Goal: Task Accomplishment & Management: Use online tool/utility

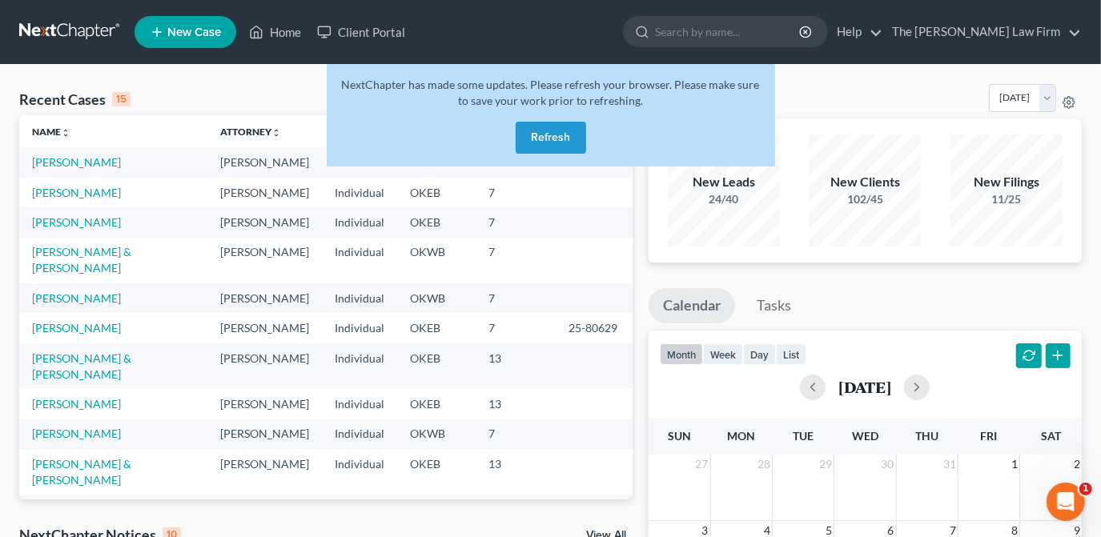
click at [538, 132] on button "Refresh" at bounding box center [551, 138] width 70 height 32
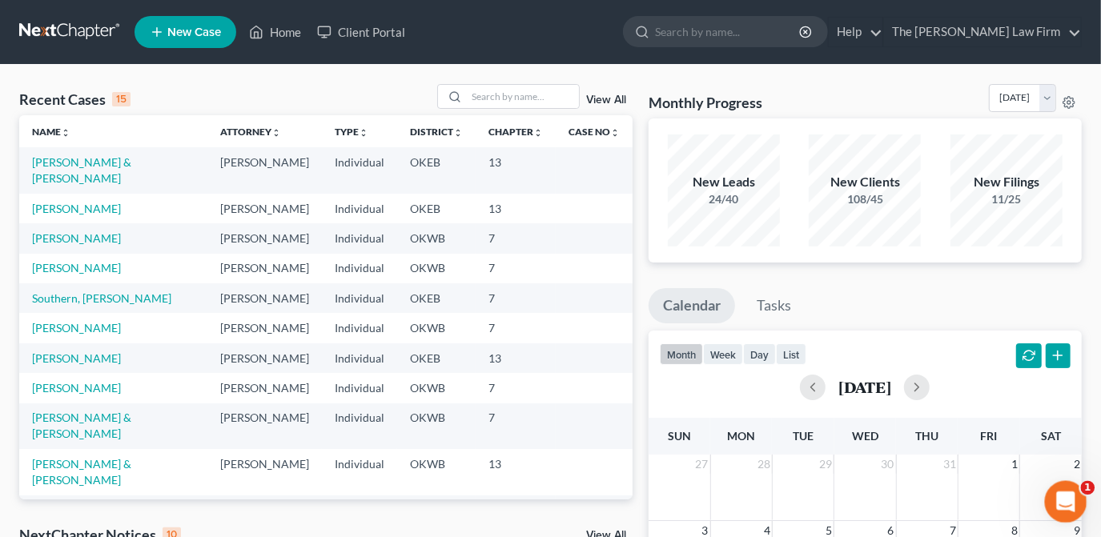
click at [1057, 509] on div "Open Intercom Messenger" at bounding box center [1063, 499] width 53 height 53
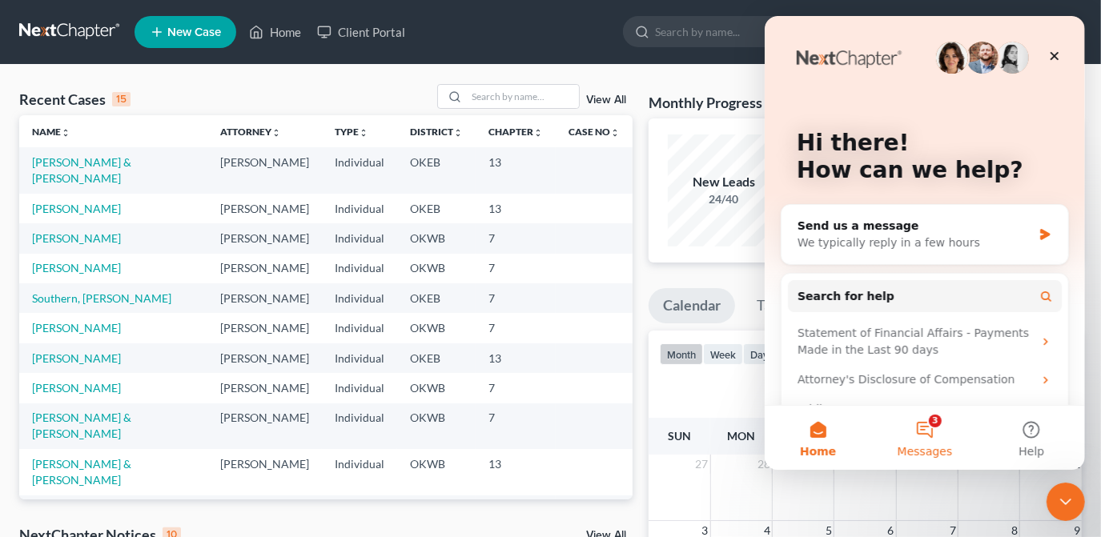
drag, startPoint x: 926, startPoint y: 421, endPoint x: 920, endPoint y: 409, distance: 14.3
click at [926, 420] on button "3 Messages" at bounding box center [924, 438] width 107 height 64
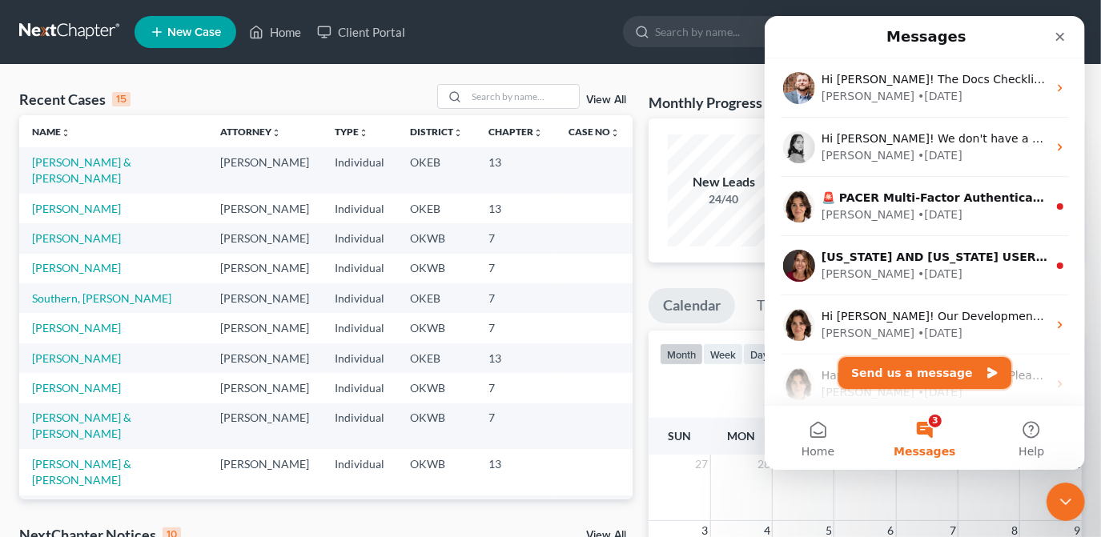
click at [907, 375] on button "Send us a message" at bounding box center [924, 373] width 173 height 32
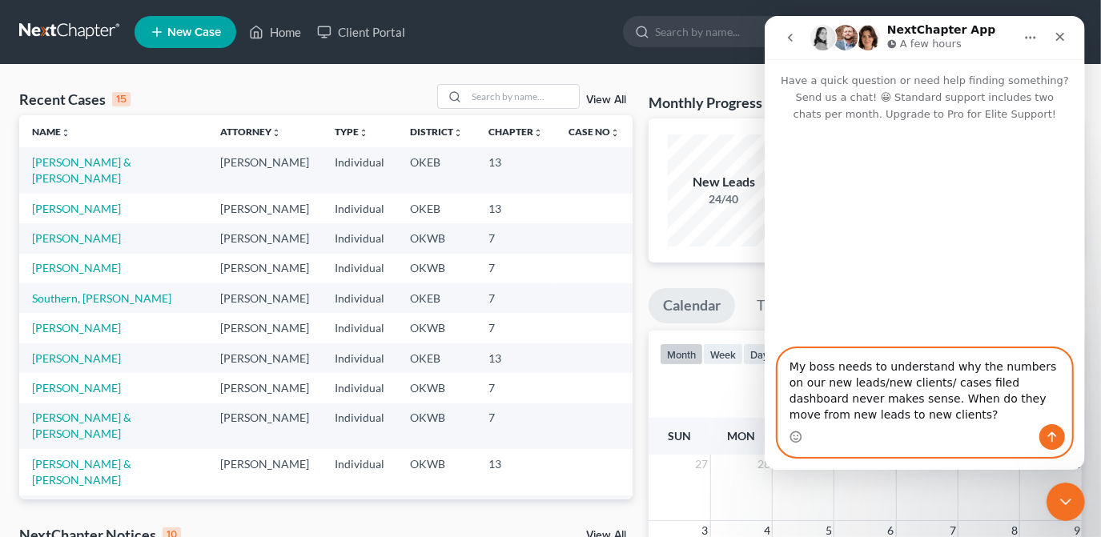
click at [854, 415] on textarea "My boss needs to understand why the numbers on our new leads/new clients/ cases…" at bounding box center [924, 386] width 293 height 75
type textarea "My boss needs to understand why the numbers on our new leads/new clients/ cases…"
click at [1055, 441] on icon "Send a message…" at bounding box center [1051, 437] width 13 height 13
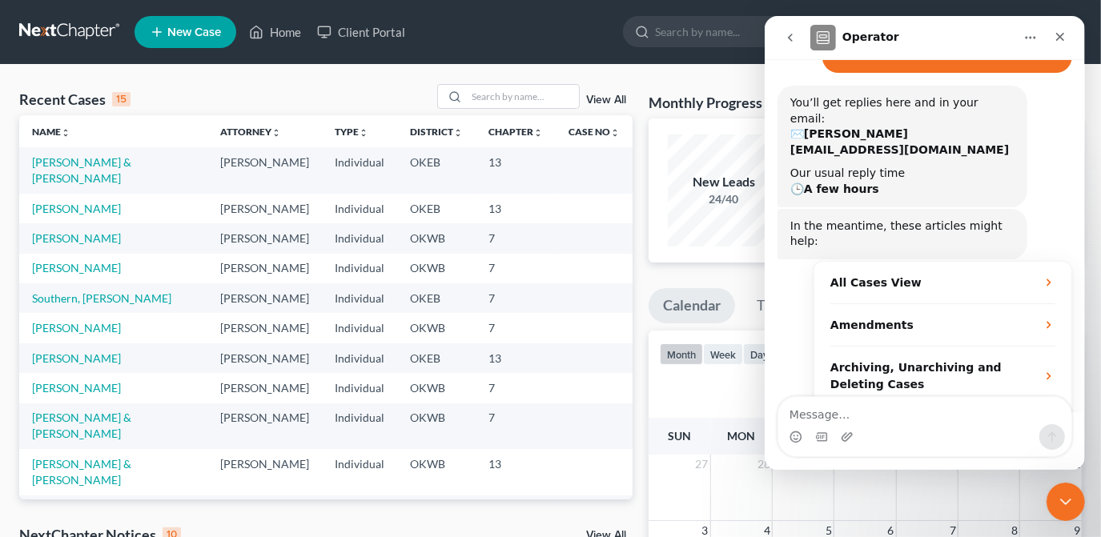
scroll to position [183, 0]
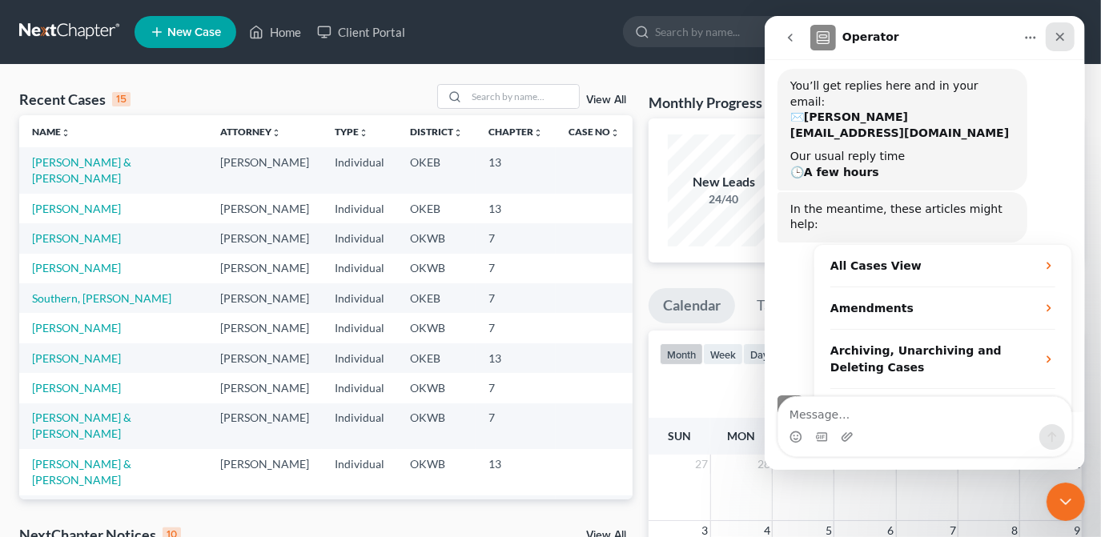
click at [1054, 33] on icon "Close" at bounding box center [1059, 36] width 13 height 13
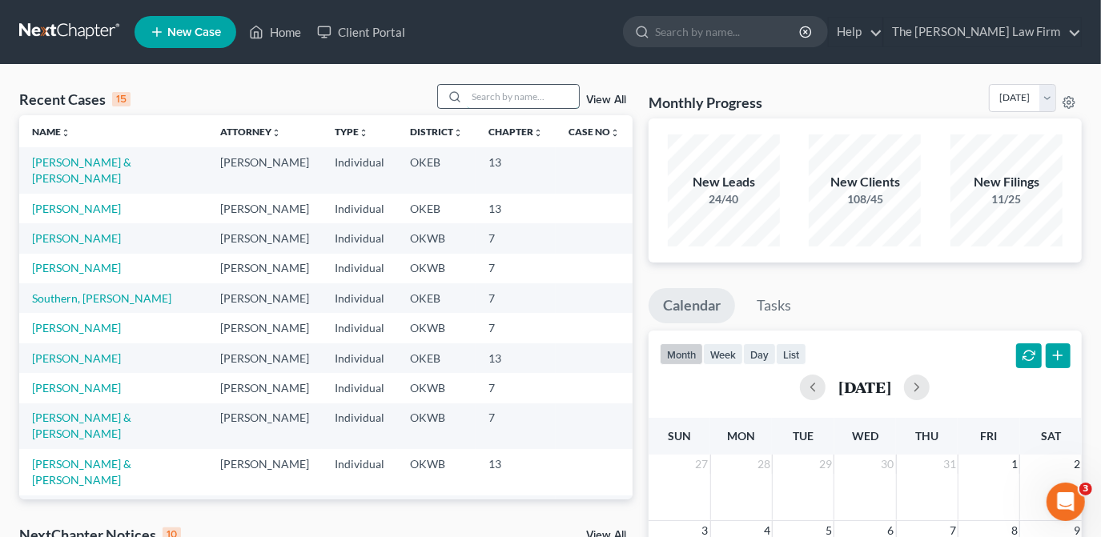
click at [472, 91] on input "search" at bounding box center [523, 96] width 112 height 23
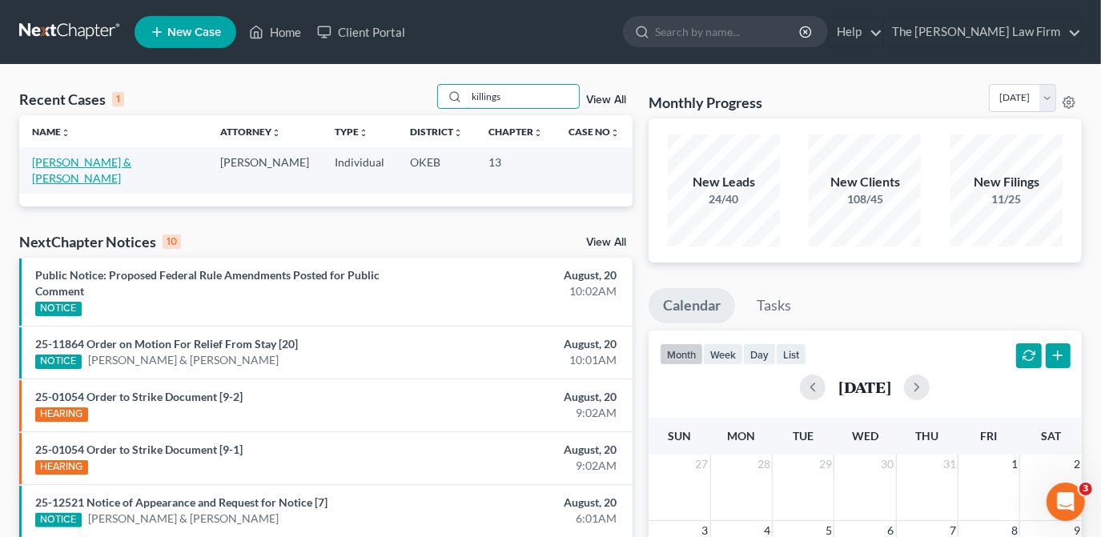
type input "killings"
click at [131, 165] on link "[PERSON_NAME] & [PERSON_NAME]" at bounding box center [81, 170] width 99 height 30
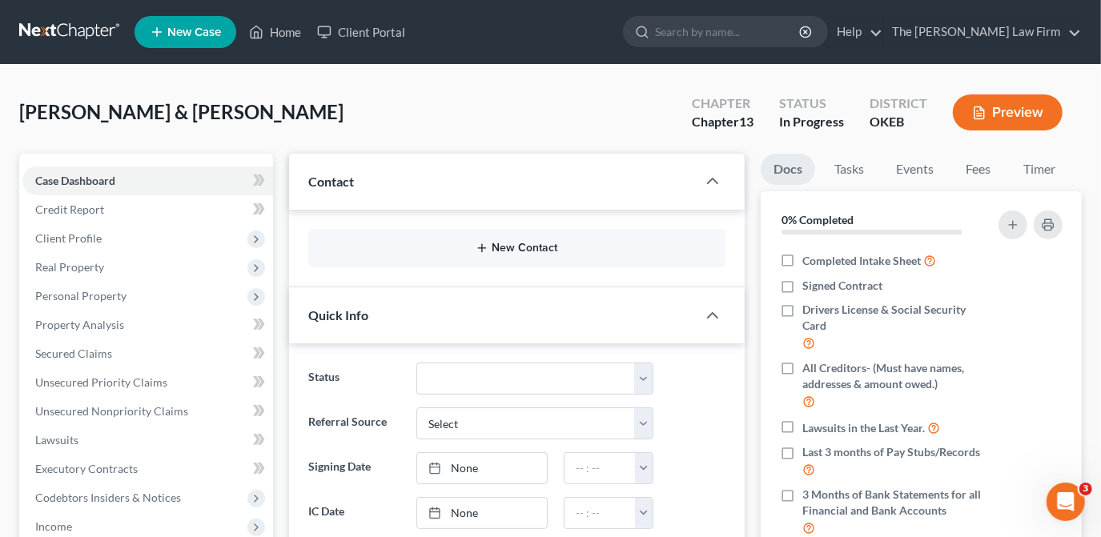
click at [540, 251] on button "New Contact" at bounding box center [517, 248] width 392 height 13
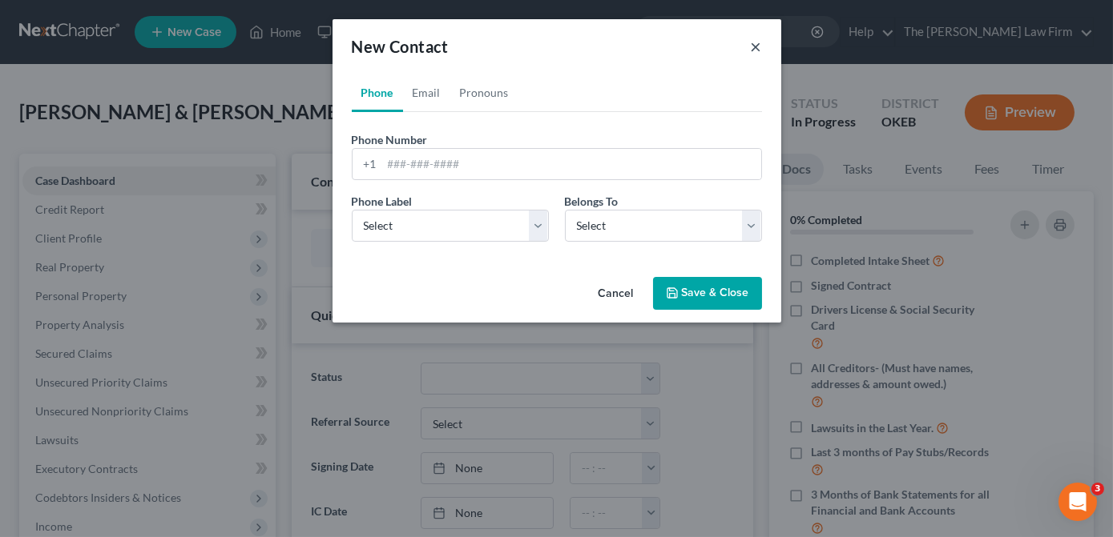
click at [757, 48] on button "×" at bounding box center [756, 46] width 11 height 19
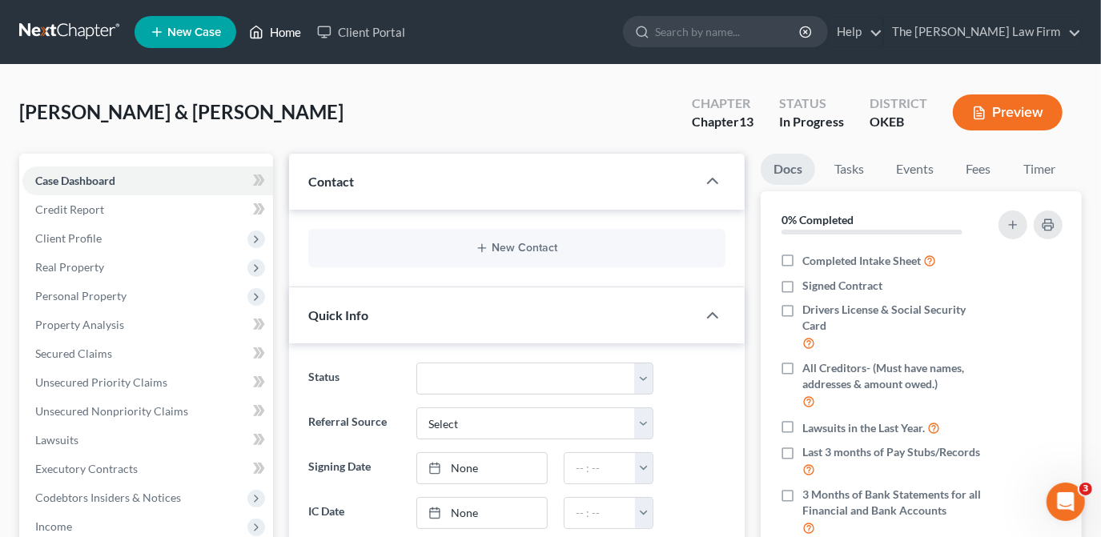
click at [277, 35] on link "Home" at bounding box center [275, 32] width 68 height 29
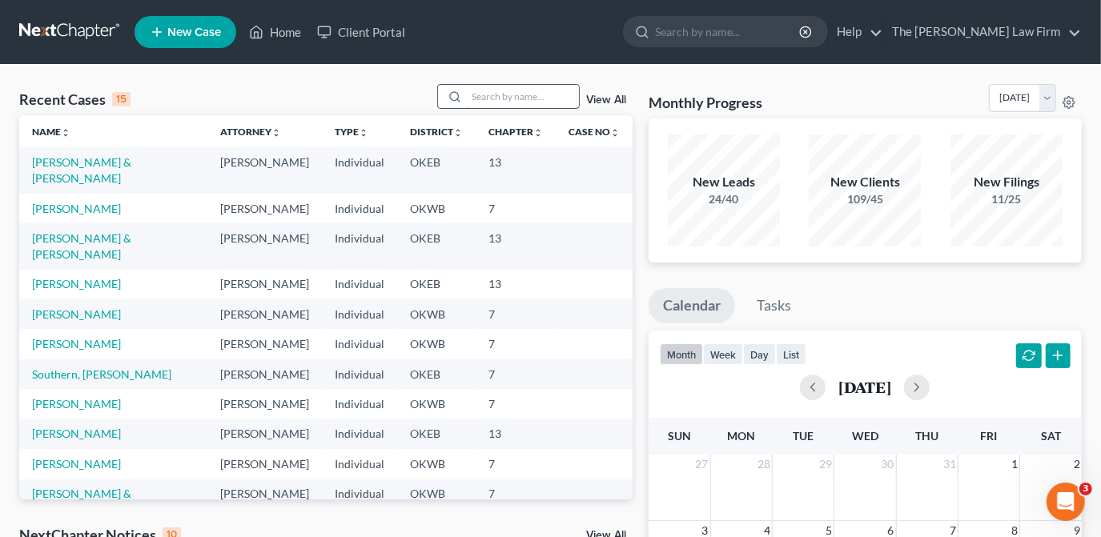
click at [508, 95] on input "search" at bounding box center [523, 96] width 112 height 23
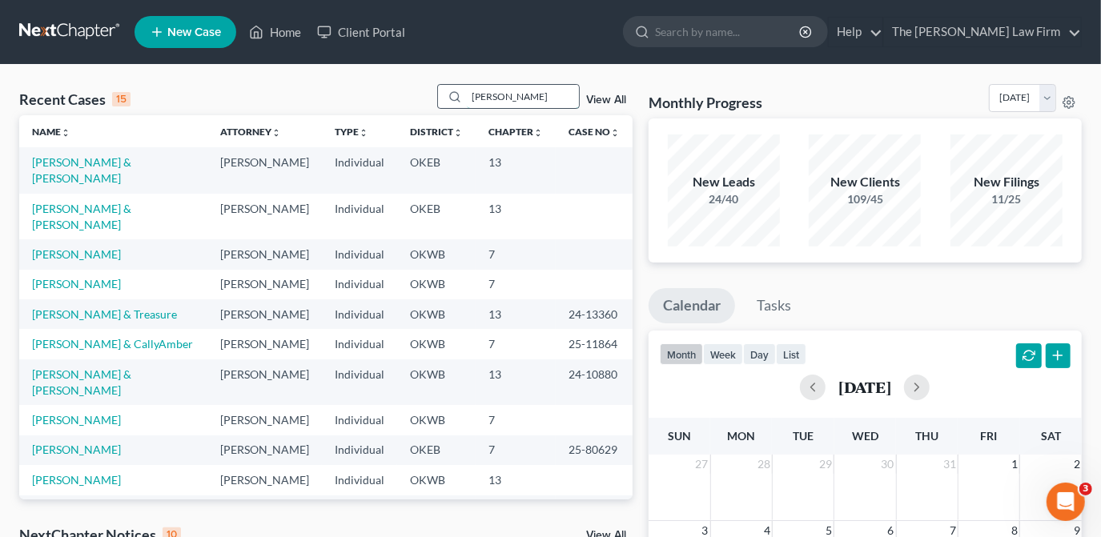
click at [508, 95] on input "[PERSON_NAME]" at bounding box center [523, 96] width 112 height 23
type input "[PERSON_NAME]"
click at [508, 95] on input "[PERSON_NAME]" at bounding box center [523, 96] width 112 height 23
click at [586, 101] on link "View All" at bounding box center [606, 100] width 40 height 11
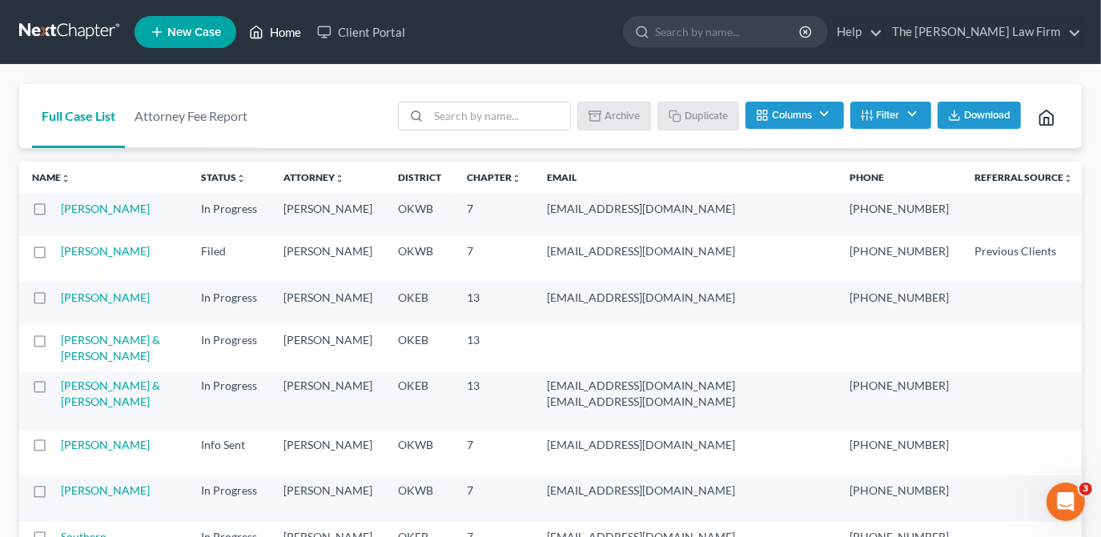
click at [265, 30] on link "Home" at bounding box center [275, 32] width 68 height 29
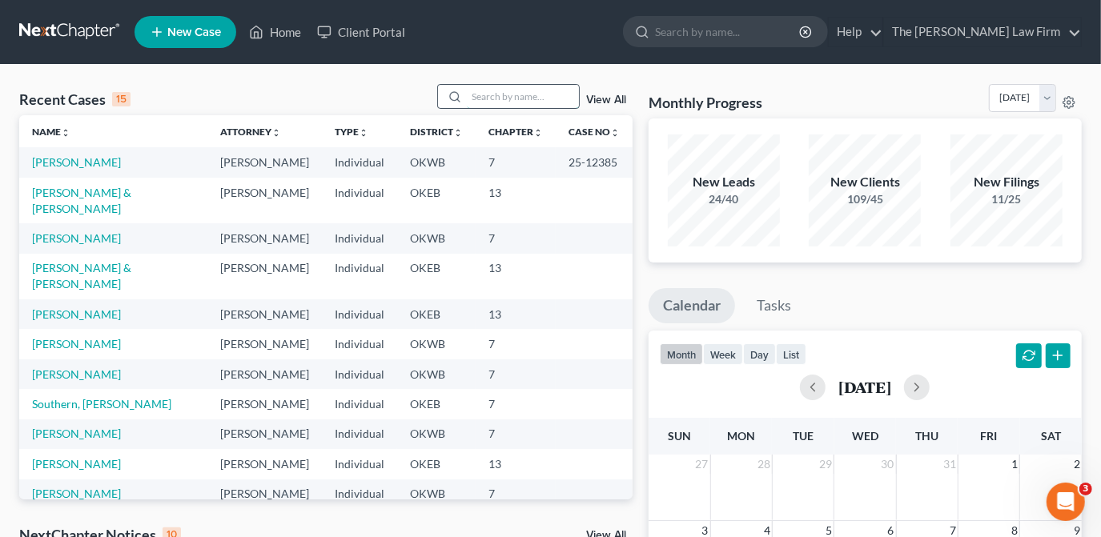
click at [527, 105] on input "search" at bounding box center [523, 96] width 112 height 23
click at [527, 105] on input "b" at bounding box center [523, 96] width 112 height 23
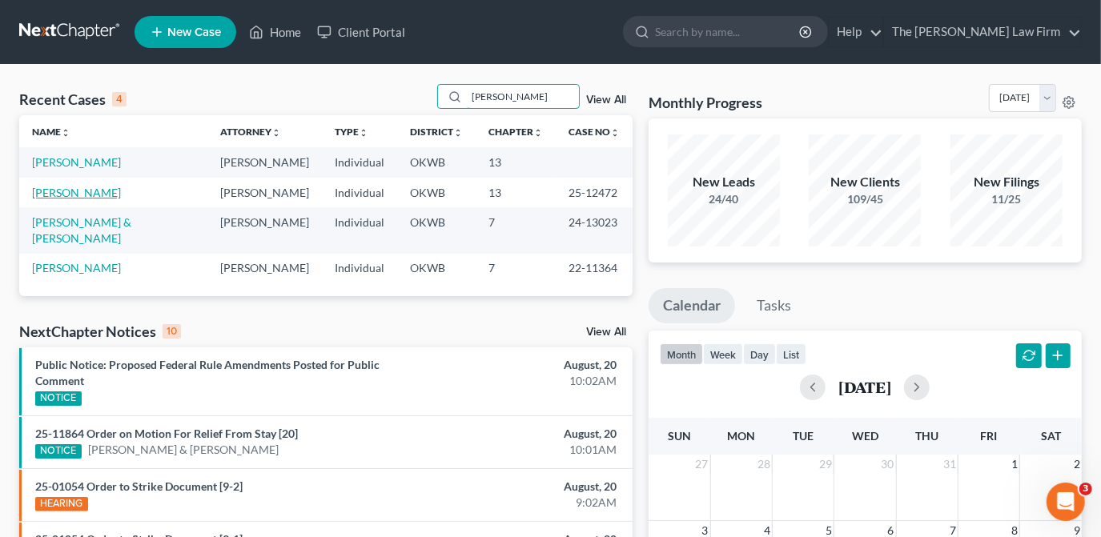
type input "[PERSON_NAME]"
click at [87, 193] on link "[PERSON_NAME]" at bounding box center [76, 193] width 89 height 14
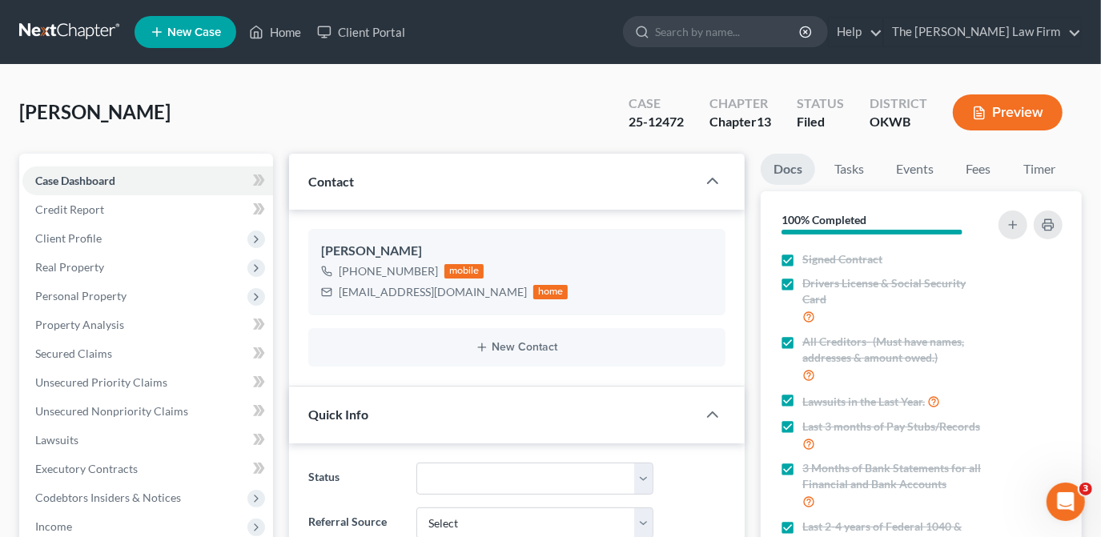
scroll to position [476, 0]
click at [905, 171] on link "Events" at bounding box center [915, 169] width 63 height 31
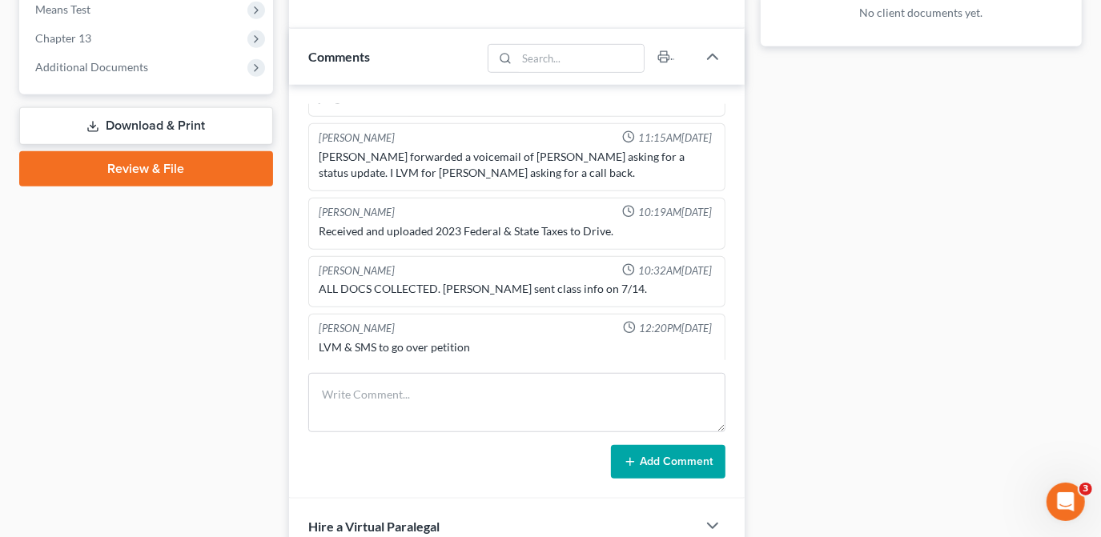
scroll to position [0, 0]
